Goal: Information Seeking & Learning: Learn about a topic

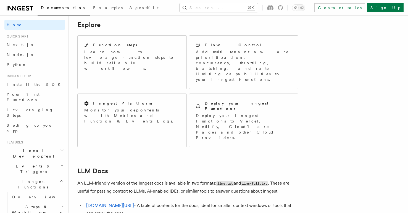
scroll to position [442, 0]
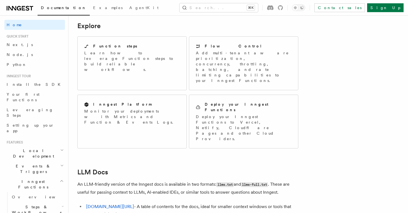
click at [114, 204] on link "[DOMAIN_NAME][URL]" at bounding box center [110, 206] width 48 height 5
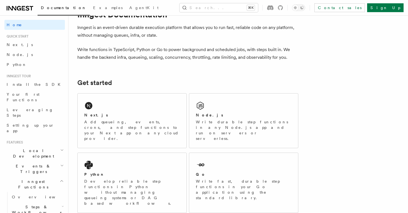
scroll to position [26, 0]
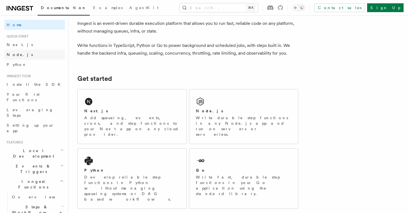
click at [20, 56] on span "Node.js" at bounding box center [20, 55] width 26 height 4
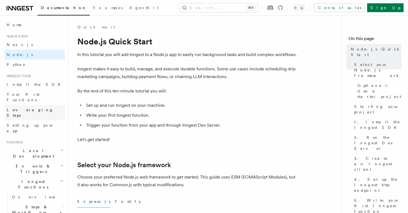
click at [25, 107] on span "Leveraging Steps" at bounding box center [36, 112] width 58 height 11
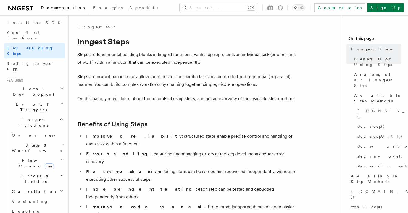
scroll to position [63, 0]
click at [27, 157] on span "Flow Control new" at bounding box center [35, 162] width 51 height 11
click at [28, 184] on span "Singleton" at bounding box center [33, 186] width 32 height 4
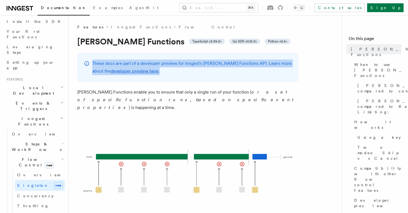
drag, startPoint x: 87, startPoint y: 59, endPoint x: 151, endPoint y: 68, distance: 65.6
click at [151, 68] on div "These docs are part of a developer preview for Inngest's Singleton Functions AP…" at bounding box center [187, 67] width 221 height 29
click at [151, 68] on p "These docs are part of a developer preview for Inngest's Singleton Functions AP…" at bounding box center [192, 67] width 200 height 15
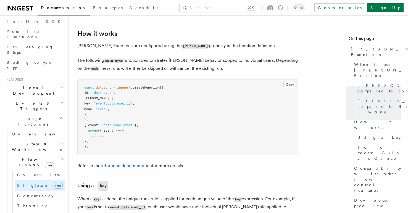
scroll to position [439, 0]
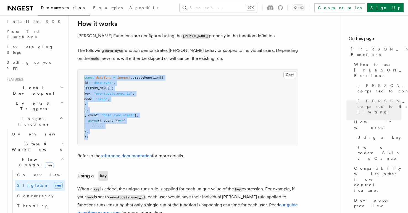
drag, startPoint x: 83, startPoint y: 72, endPoint x: 114, endPoint y: 134, distance: 69.0
click at [114, 134] on pre "const dataSync = inngest .createFunction ({ id : "data-sync" , singleton : { ke…" at bounding box center [188, 108] width 221 height 76
drag, startPoint x: 116, startPoint y: 130, endPoint x: 81, endPoint y: 68, distance: 70.8
click at [81, 70] on pre "const dataSync = inngest .createFunction ({ id : "data-sync" , singleton : { ke…" at bounding box center [188, 108] width 221 height 76
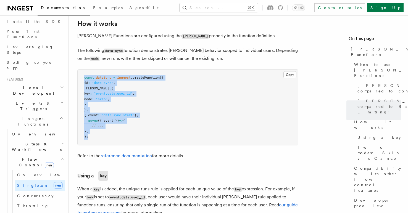
click at [151, 80] on pre "const dataSync = inngest .createFunction ({ id : "data-sync" , singleton : { ke…" at bounding box center [188, 108] width 221 height 76
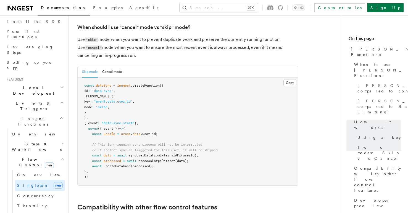
scroll to position [772, 0]
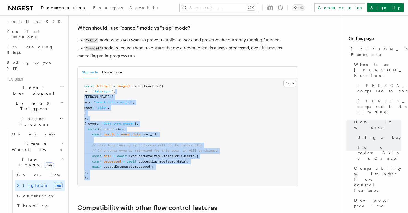
drag, startPoint x: 134, startPoint y: 67, endPoint x: 171, endPoint y: 168, distance: 107.8
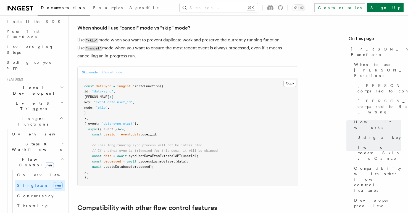
click at [114, 67] on button "Cancel mode" at bounding box center [112, 72] width 20 height 11
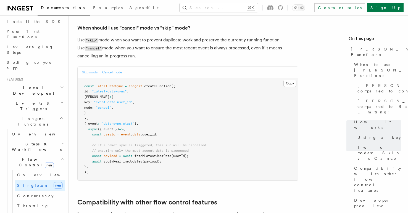
click at [92, 67] on button "Skip mode" at bounding box center [90, 72] width 16 height 11
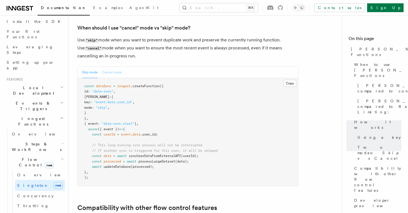
click at [110, 67] on button "Cancel mode" at bounding box center [112, 72] width 20 height 11
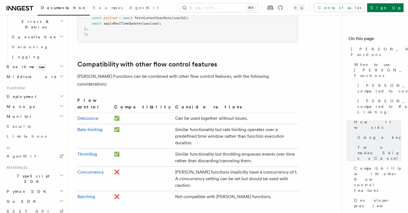
scroll to position [300, 0]
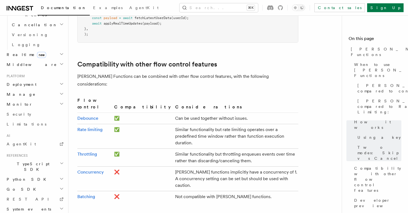
click at [30, 161] on span "TypeScript SDK" at bounding box center [31, 166] width 55 height 11
click at [28, 202] on span "Create a function" at bounding box center [38, 207] width 53 height 11
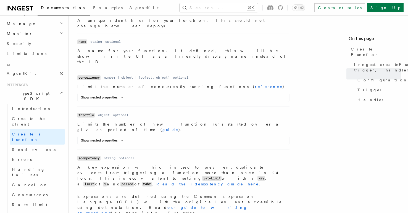
scroll to position [205, 0]
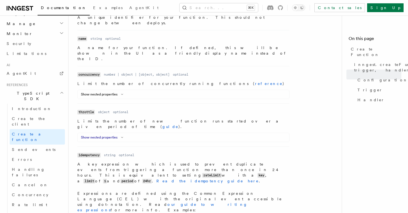
click at [119, 136] on icon at bounding box center [122, 137] width 7 height 3
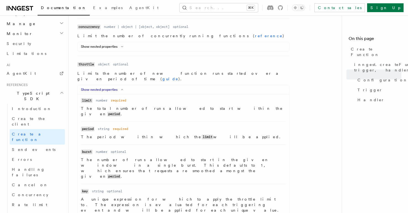
scroll to position [257, 0]
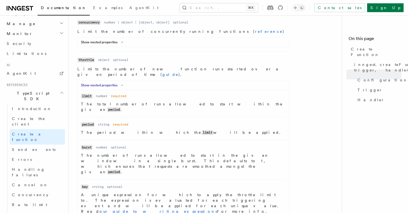
click at [119, 84] on icon at bounding box center [122, 85] width 7 height 3
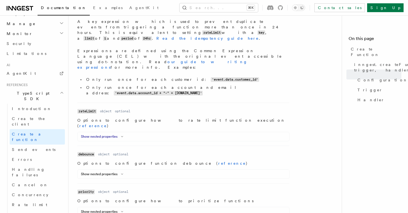
click at [116, 135] on button "Show nested properties" at bounding box center [103, 137] width 45 height 4
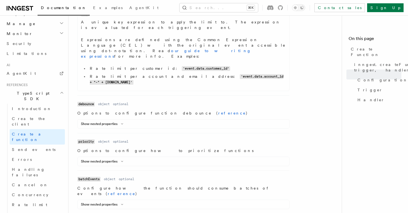
scroll to position [545, 0]
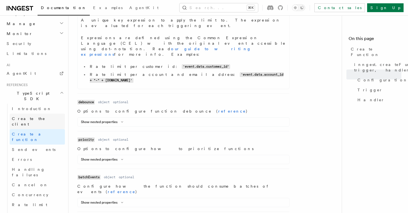
click at [29, 117] on span "Create the client" at bounding box center [28, 122] width 33 height 10
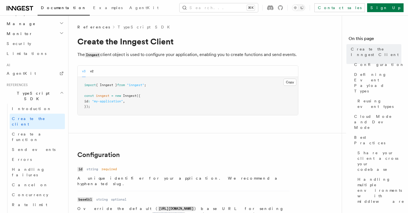
click at [43, 88] on h2 "TypeScript SDK" at bounding box center [34, 95] width 61 height 15
